Goal: Information Seeking & Learning: Find specific fact

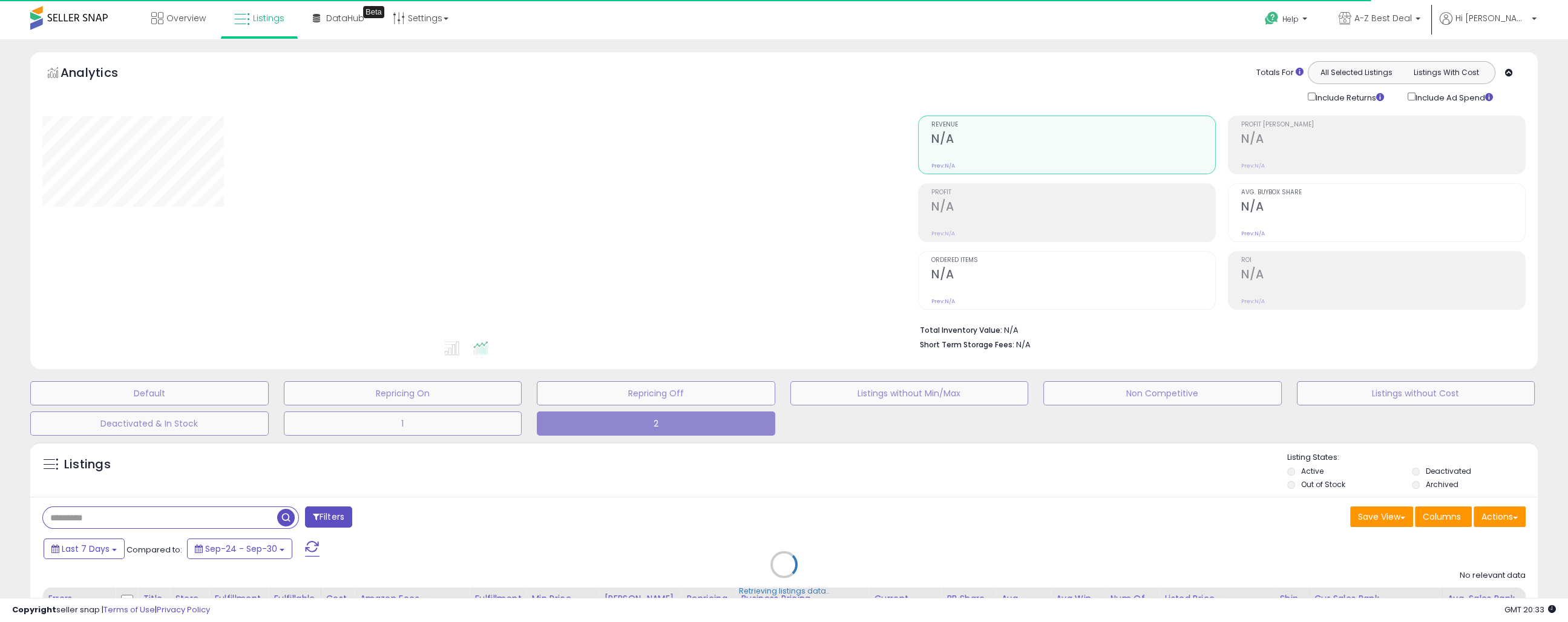
type input "**********"
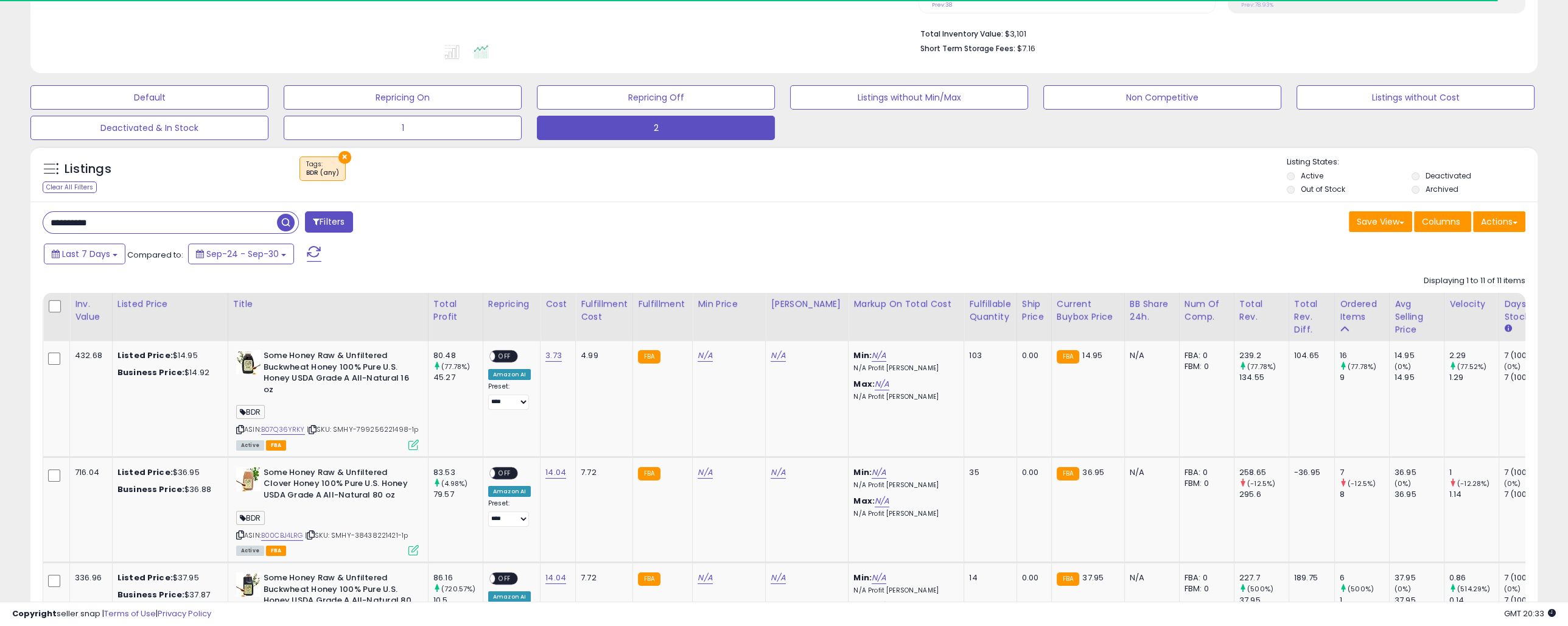
scroll to position [304, 0]
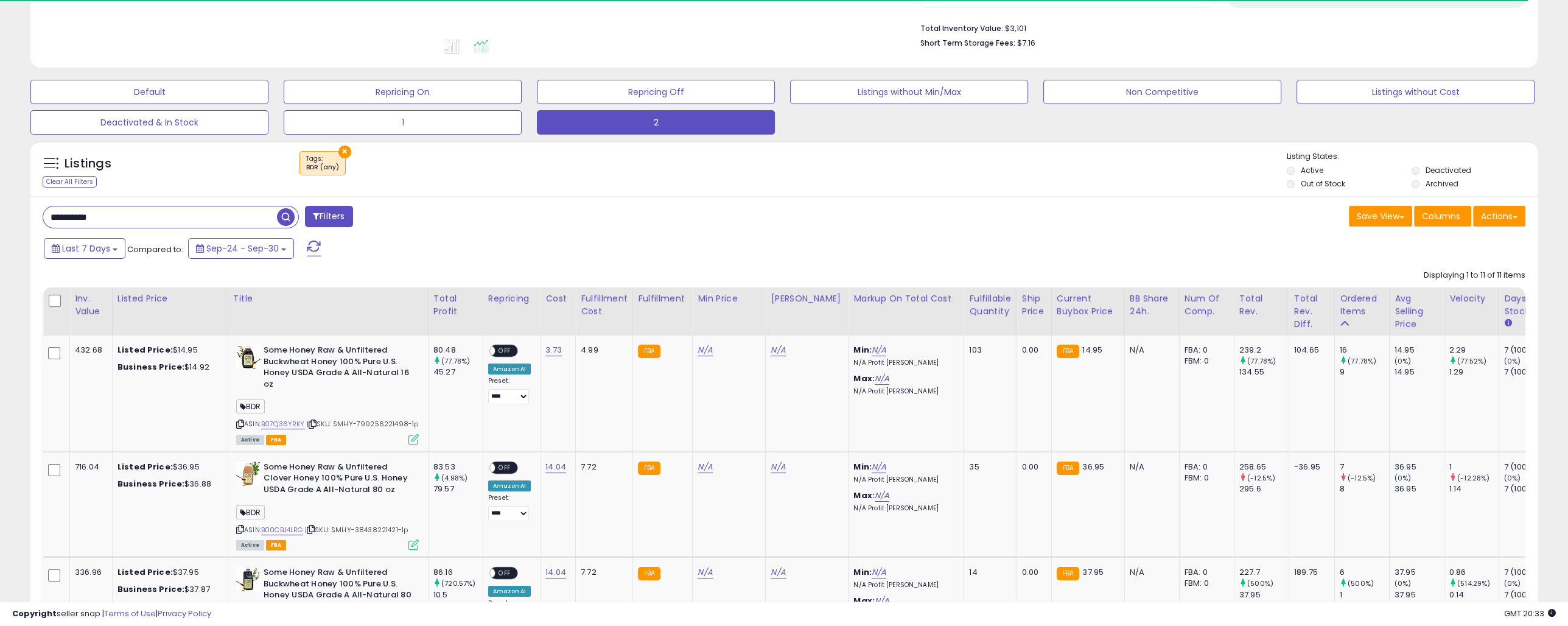
drag, startPoint x: 165, startPoint y: 221, endPoint x: -52, endPoint y: 212, distance: 217.2
click at [0, 212] on html "Unable to login Retrieving listings data.. has not yet accepted the Terms of Us…" at bounding box center [784, 9] width 1568 height 626
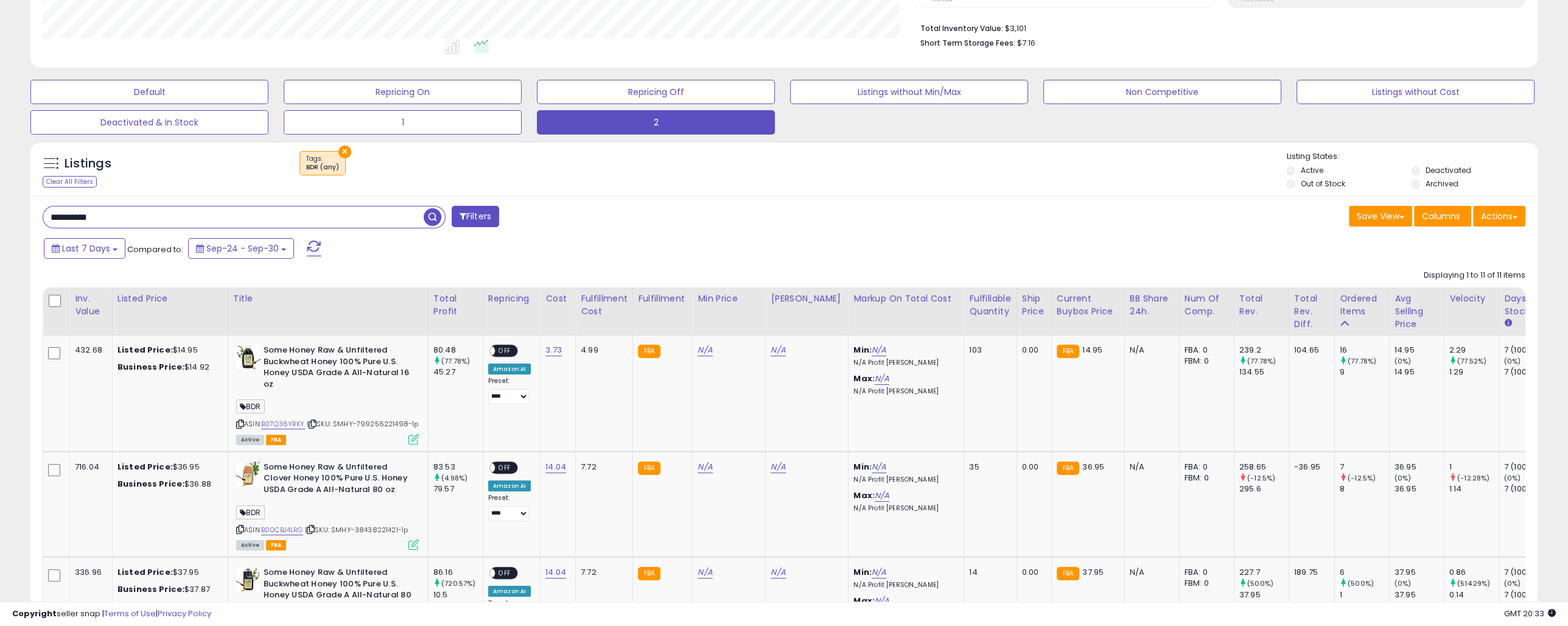
scroll to position [249, 875]
click at [432, 219] on span "button" at bounding box center [432, 217] width 18 height 18
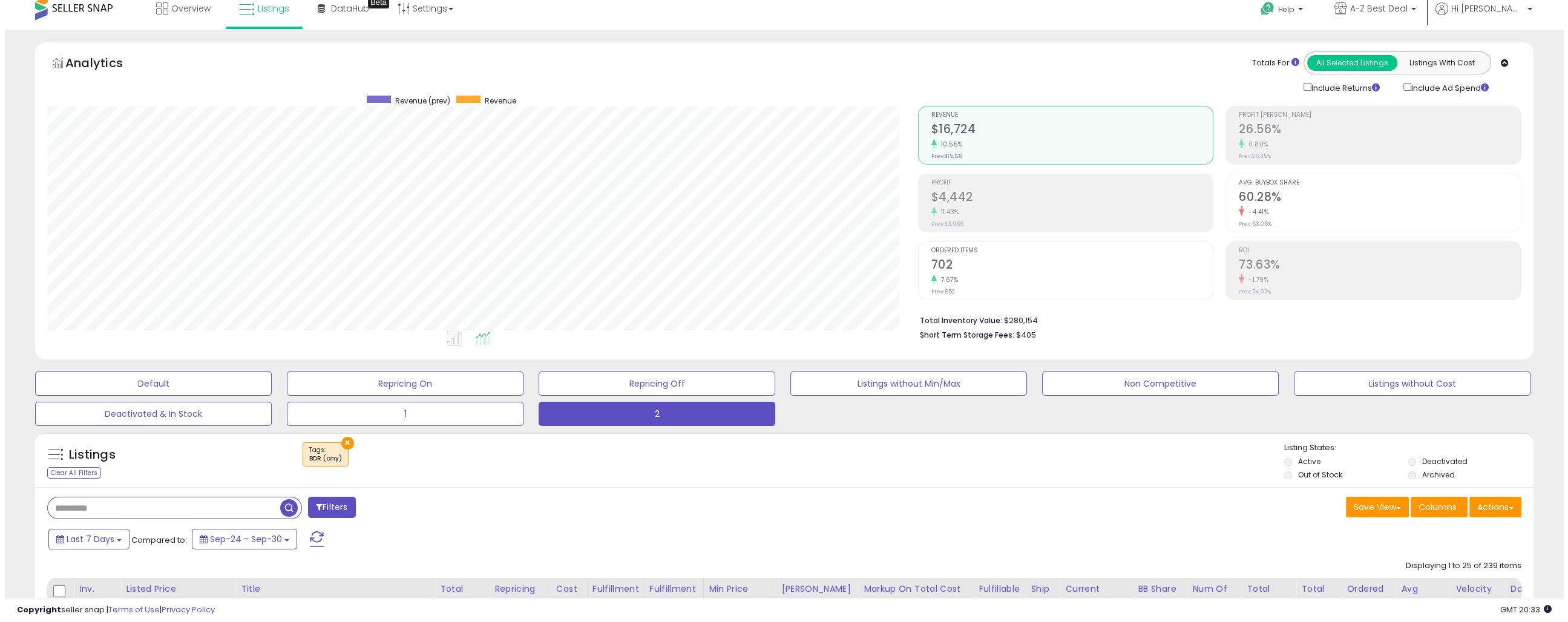
scroll to position [0, 0]
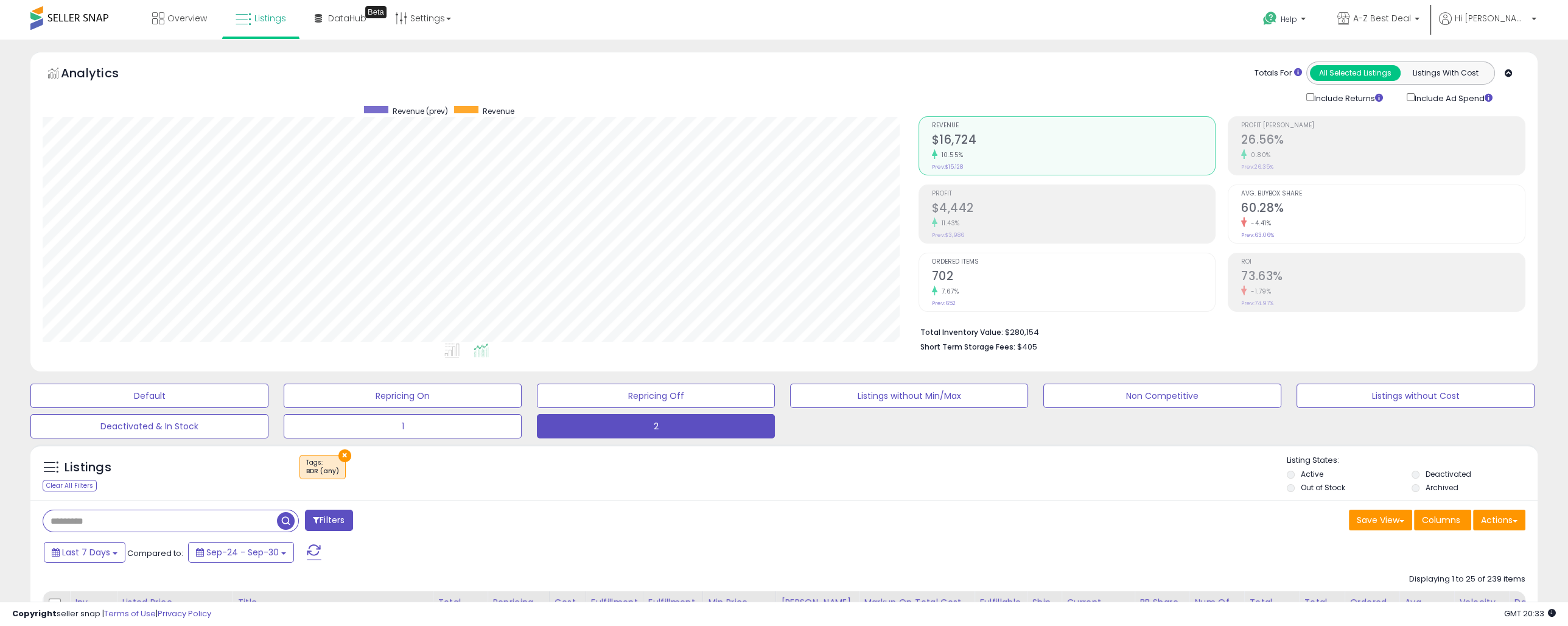
click at [1030, 218] on div "11.43%" at bounding box center [1074, 223] width 284 height 11
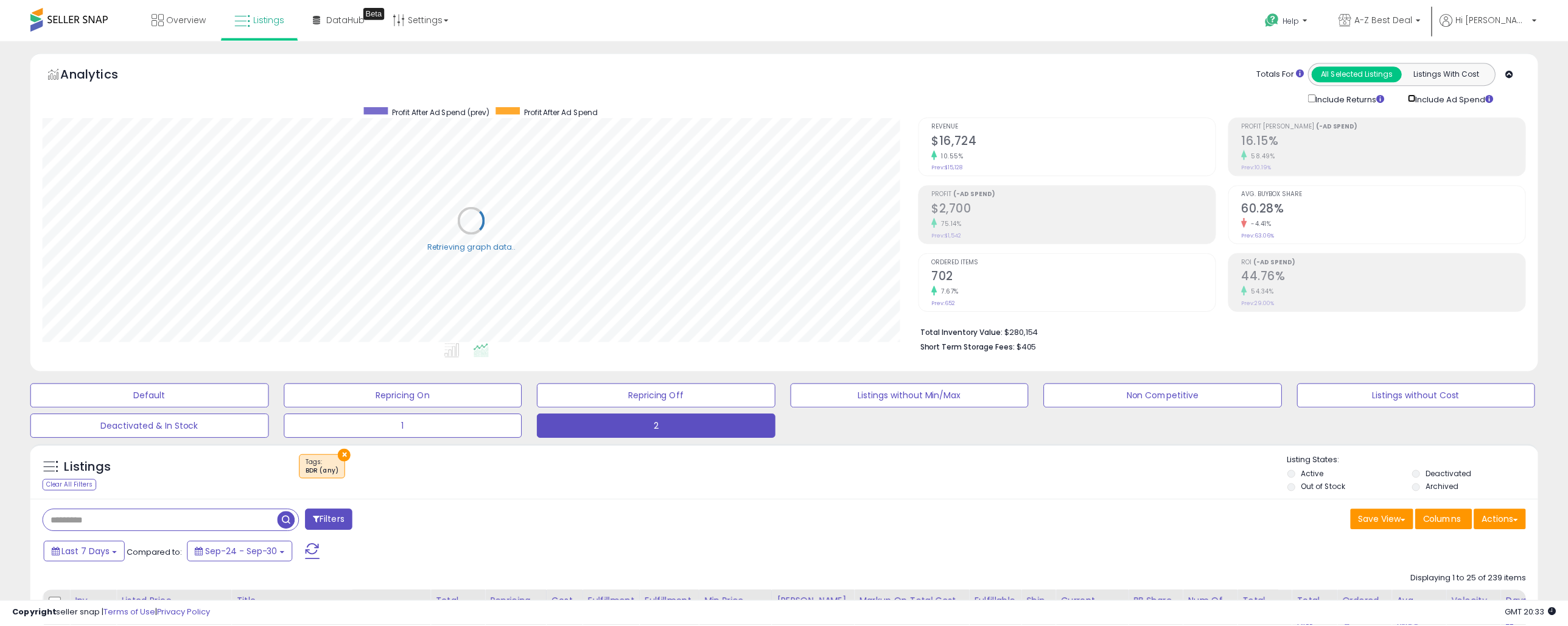
scroll to position [249, 880]
click at [984, 218] on div "75.14%" at bounding box center [1079, 223] width 285 height 11
click at [982, 208] on h2 "$2,700" at bounding box center [1074, 208] width 284 height 16
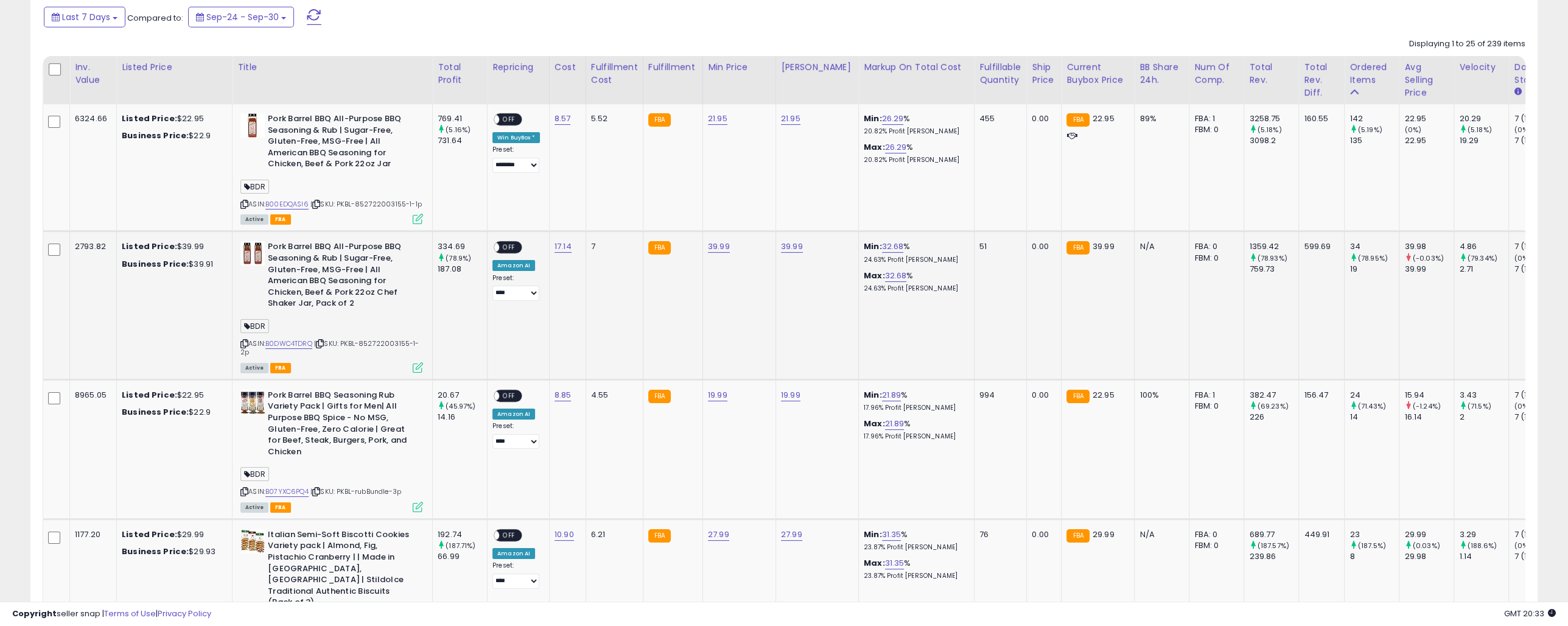
scroll to position [548, 0]
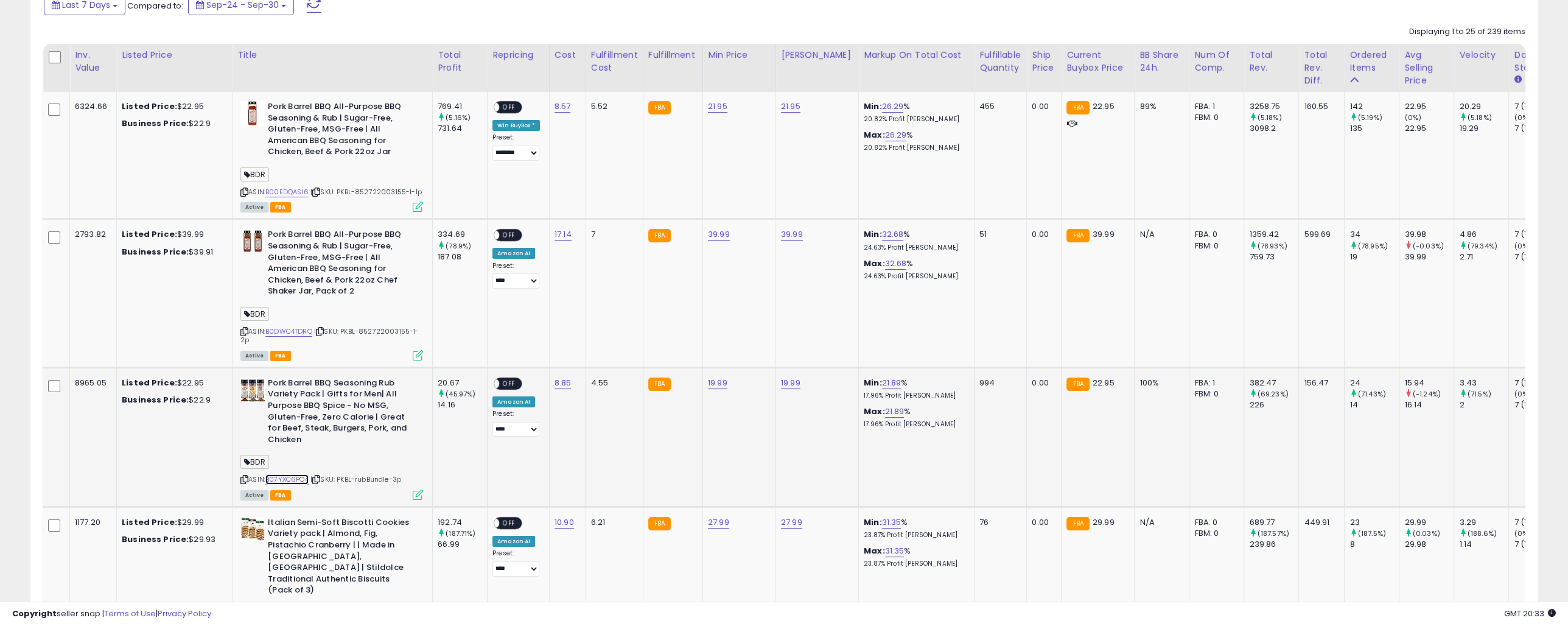
click at [295, 478] on link "B07YXC6PQ4" at bounding box center [287, 479] width 43 height 10
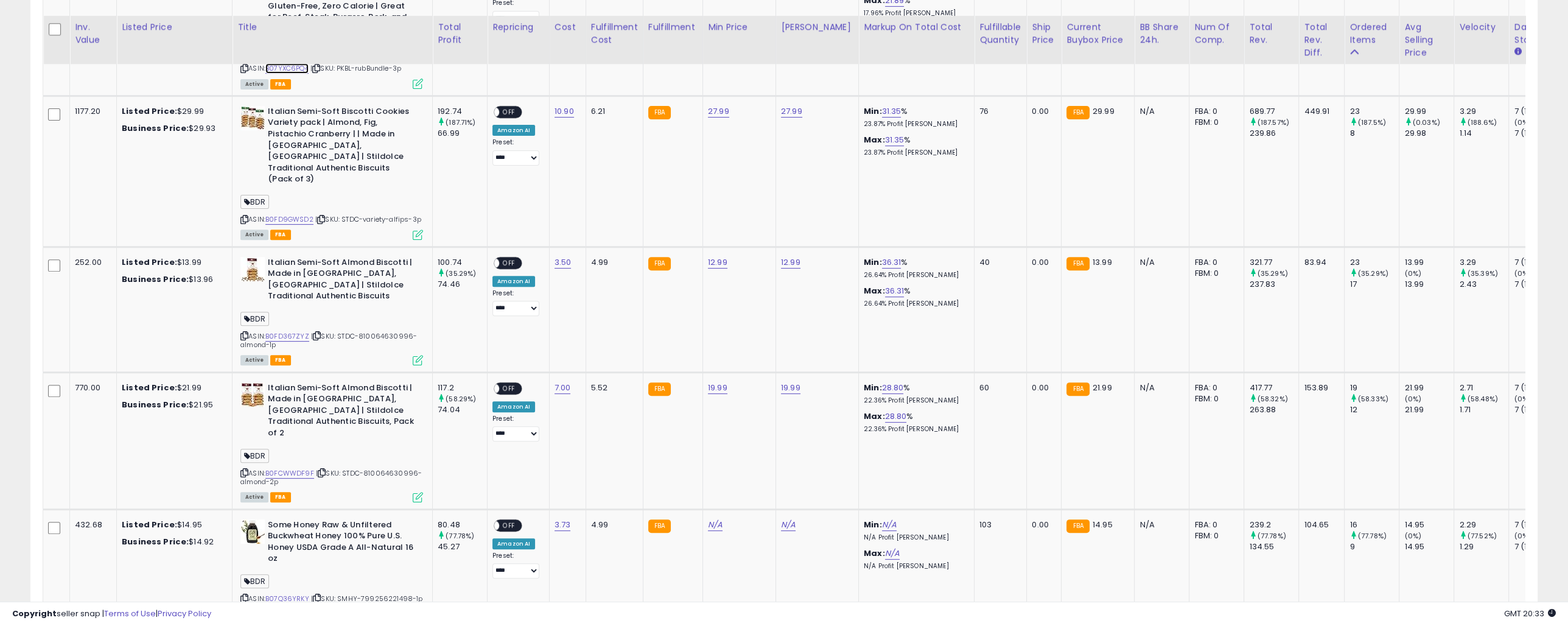
scroll to position [0, 0]
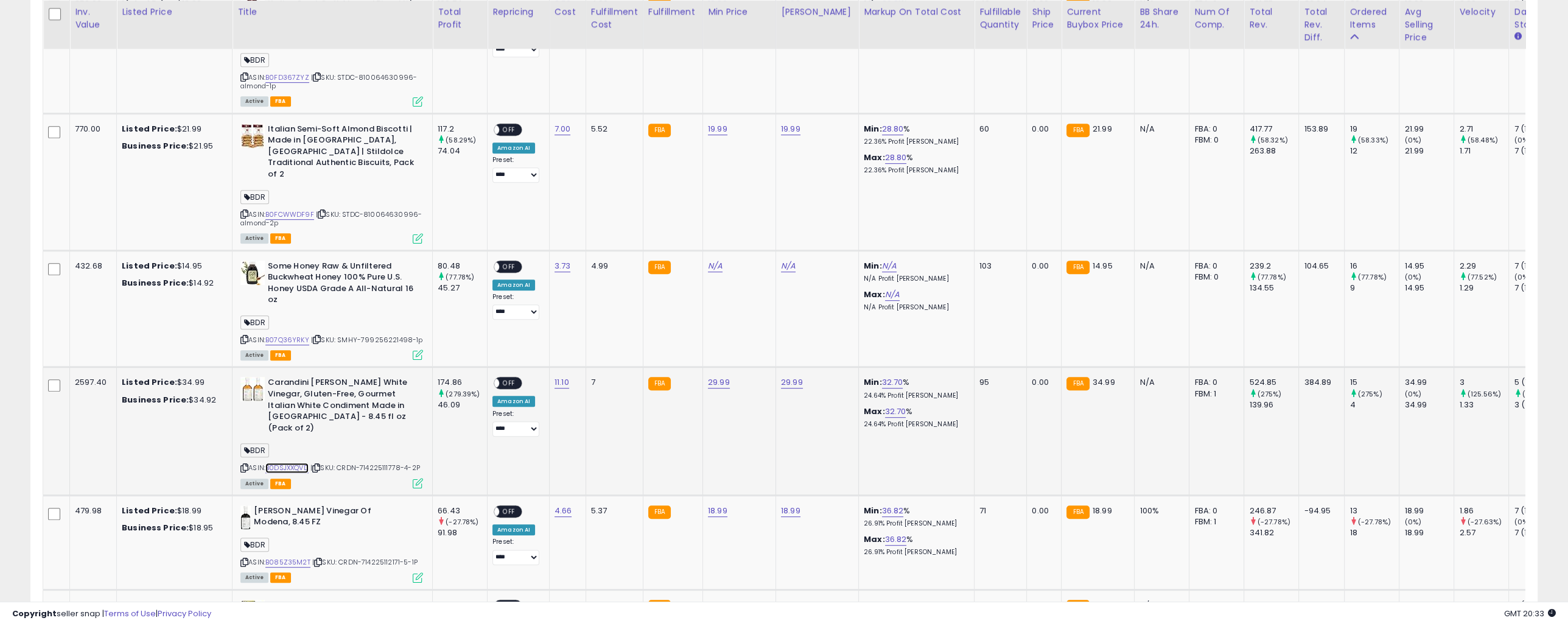
click at [283, 462] on link "B0DSJXXQVD" at bounding box center [287, 467] width 43 height 10
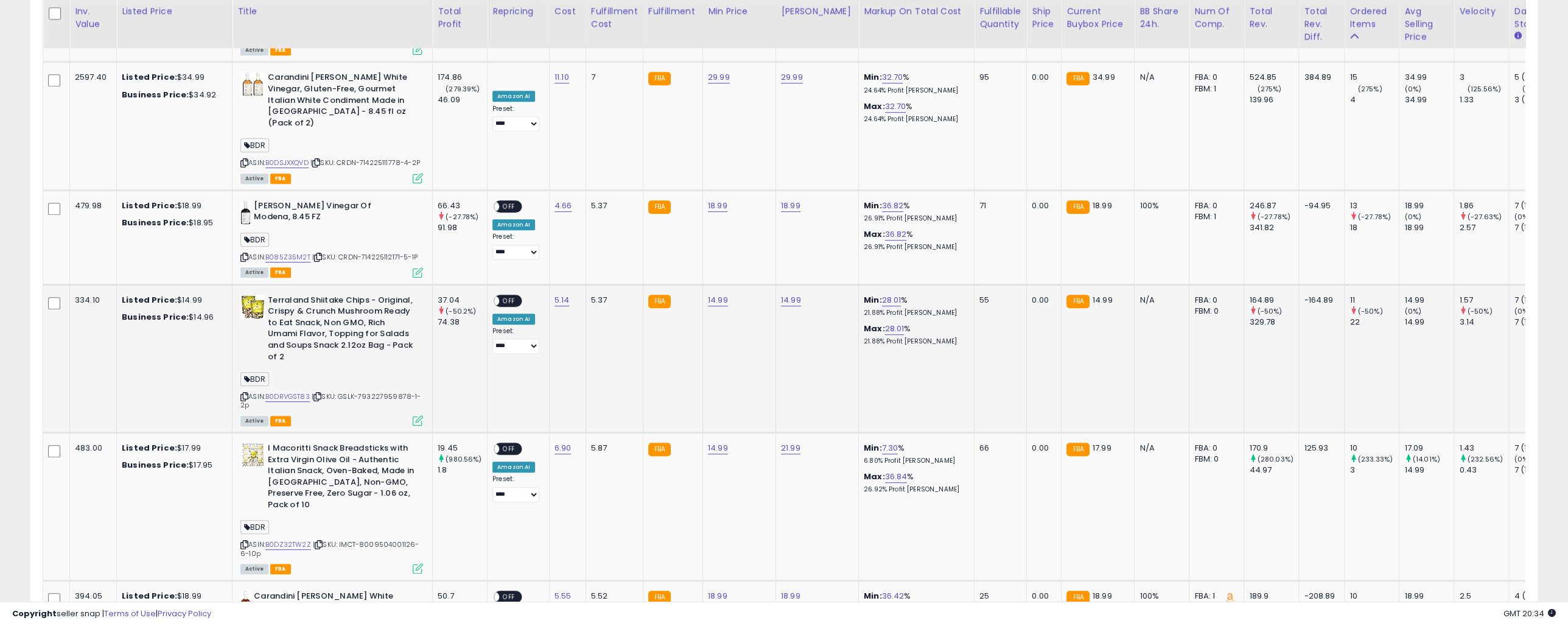
click at [283, 295] on b "Terraland Shiitake Chips - Original, Crispy & Crunch Mushroom Ready to Eat Snac…" at bounding box center [341, 330] width 147 height 71
copy b "Terraland"
